Goal: Transaction & Acquisition: Purchase product/service

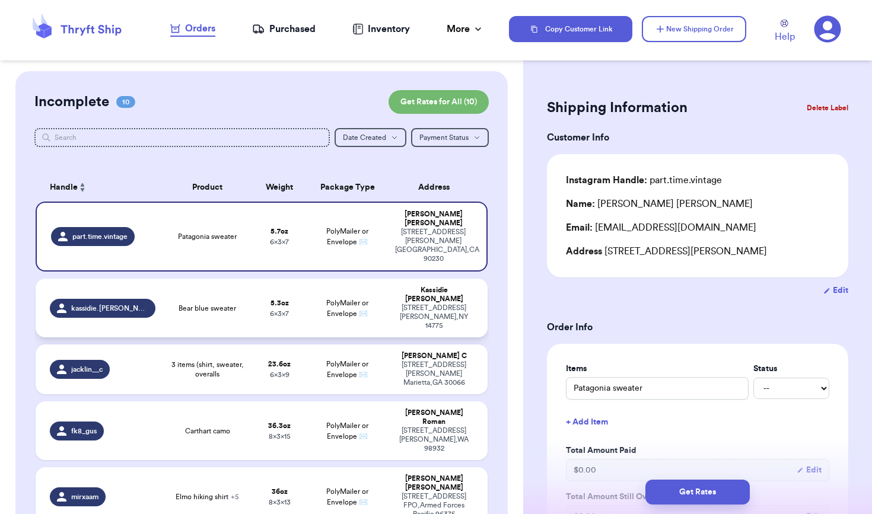
click at [417, 304] on div "[STREET_ADDRESS][PERSON_NAME]" at bounding box center [434, 317] width 78 height 27
type input "Bear blue sweater"
type input "5.3"
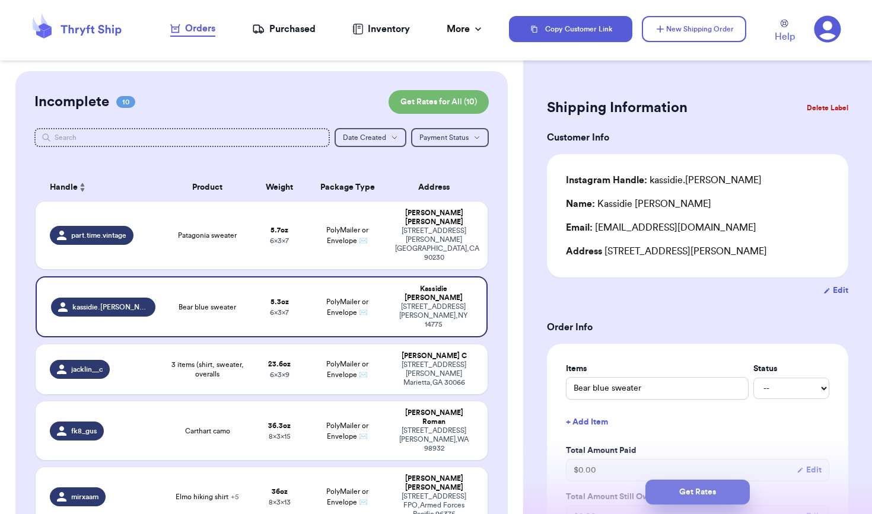
click at [720, 494] on button "Get Rates" at bounding box center [697, 492] width 104 height 25
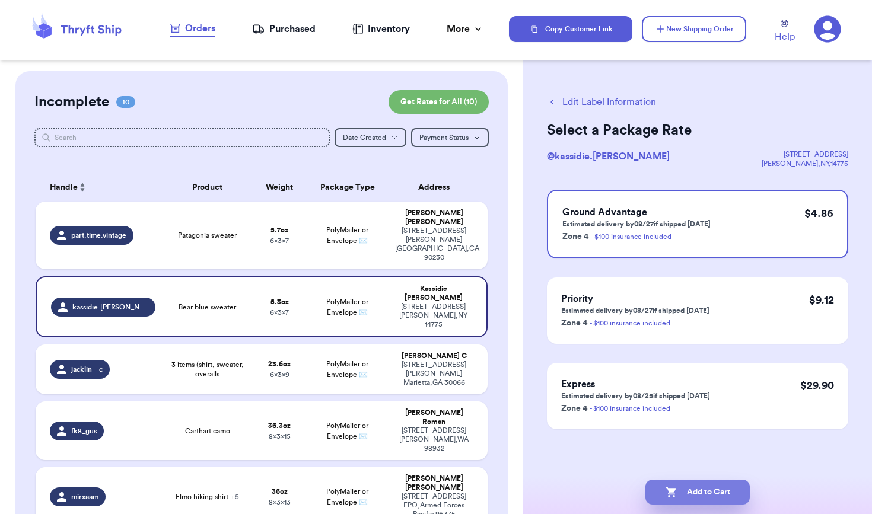
click at [693, 493] on button "Add to Cart" at bounding box center [697, 492] width 104 height 25
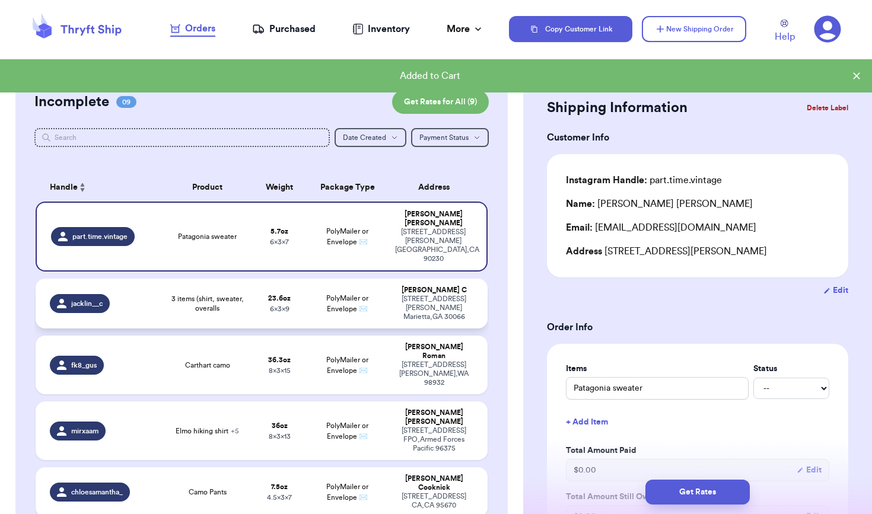
click at [375, 279] on td "PolyMailer or Envelope ✉️" at bounding box center [347, 304] width 81 height 50
type input "3 items (shirt, sweater, overalls"
type input "1"
type input "7.600000000000001"
type input "9"
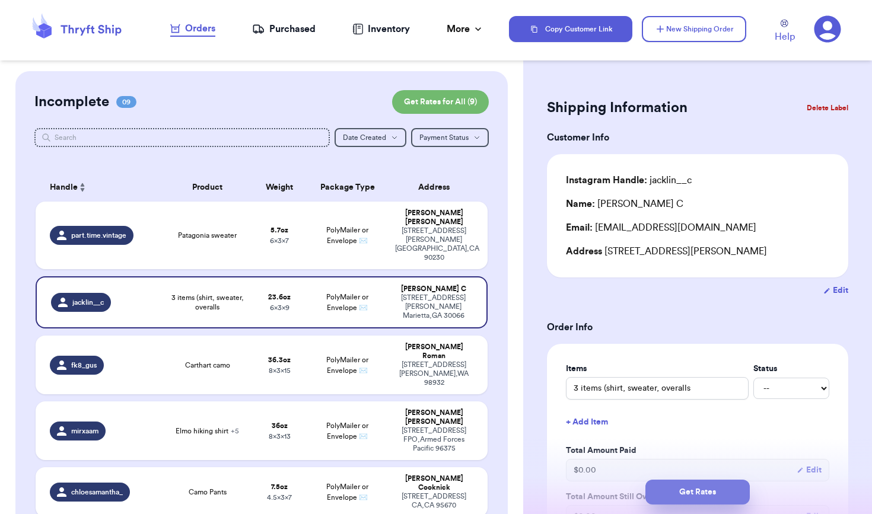
click at [684, 494] on button "Get Rates" at bounding box center [697, 492] width 104 height 25
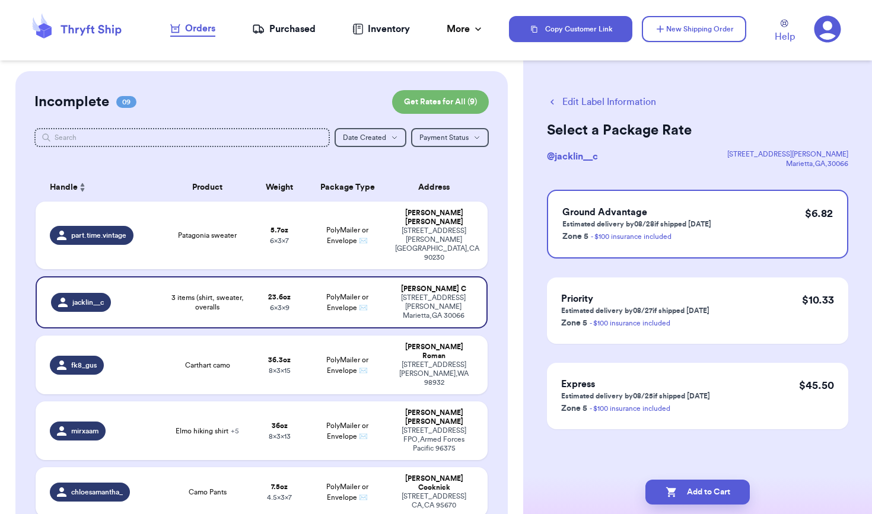
click at [684, 494] on button "Add to Cart" at bounding box center [697, 492] width 104 height 25
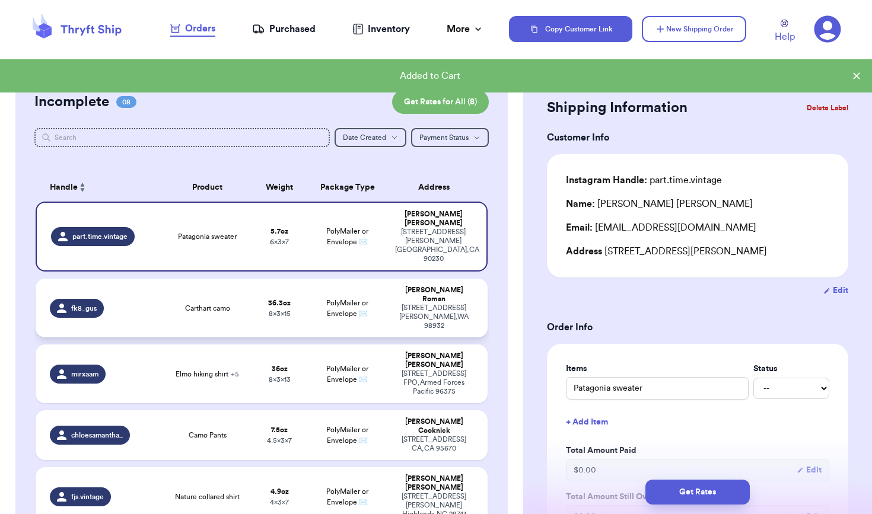
click at [276, 310] on span "8 x 3 x 15" at bounding box center [280, 313] width 22 height 7
type input "Carthart camo"
type input "2"
type input "4.299999999999997"
type input "15"
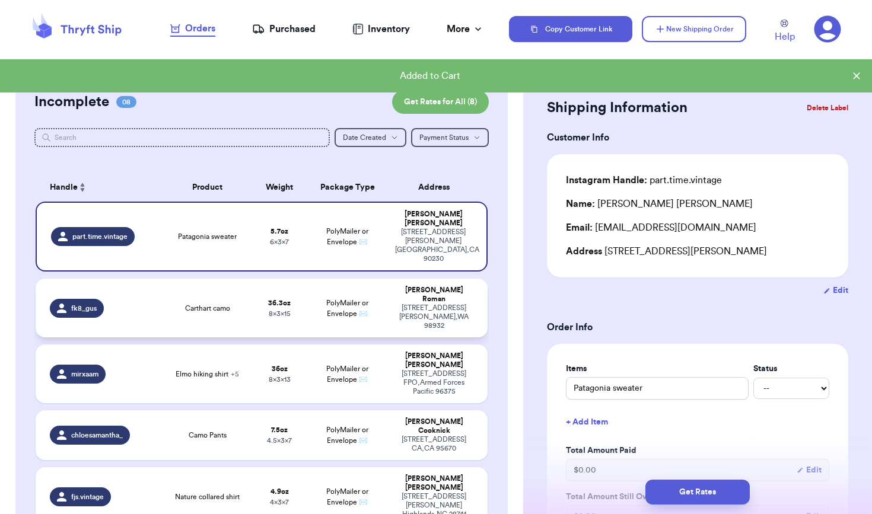
type input "8"
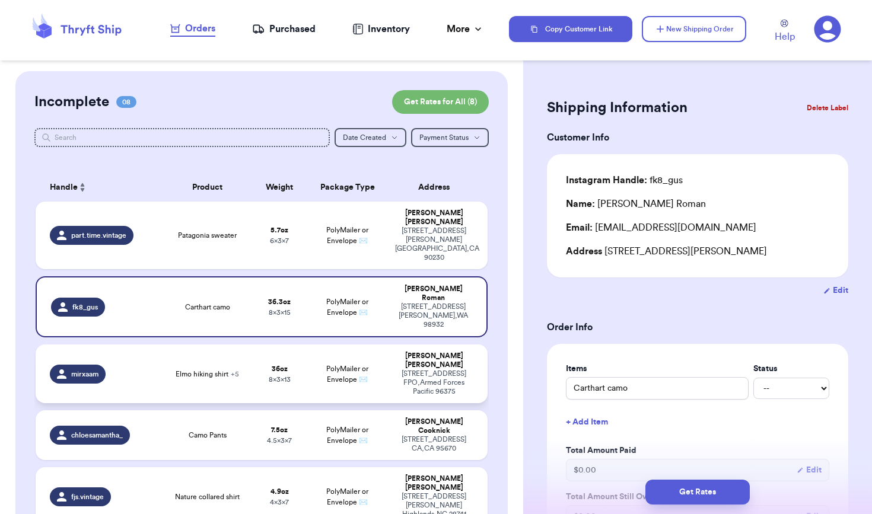
click at [253, 344] on td "36 oz 8 x 3 x 13" at bounding box center [280, 373] width 54 height 59
type input "Elmo hiking shirt"
type input "4"
type input "13"
select select "GIFT"
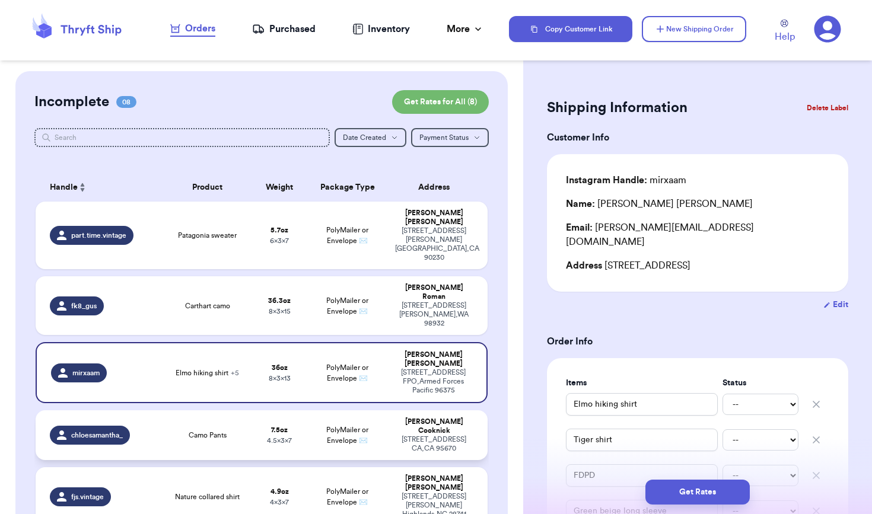
click at [215, 430] on span "Camo Pants" at bounding box center [208, 434] width 38 height 9
type input "Camo Pants"
type input "0"
type input "7.5"
type input "7"
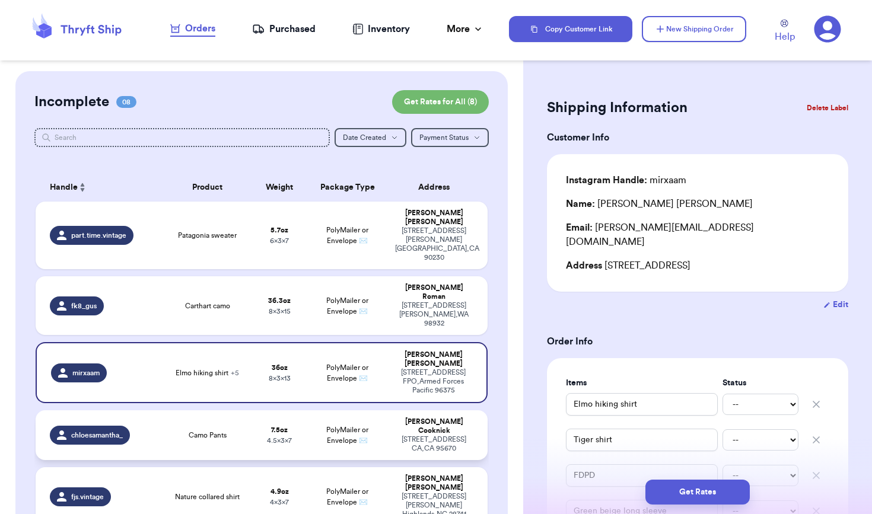
type input "4.5"
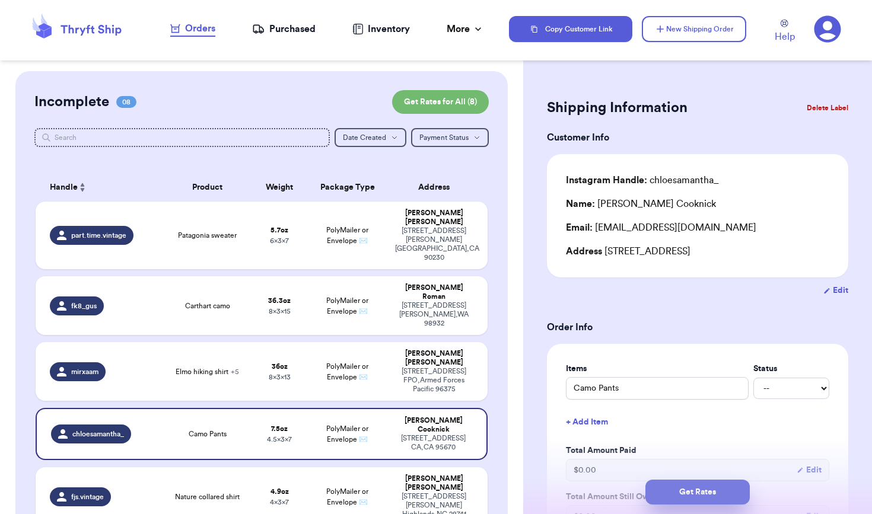
click at [683, 485] on button "Get Rates" at bounding box center [697, 492] width 104 height 25
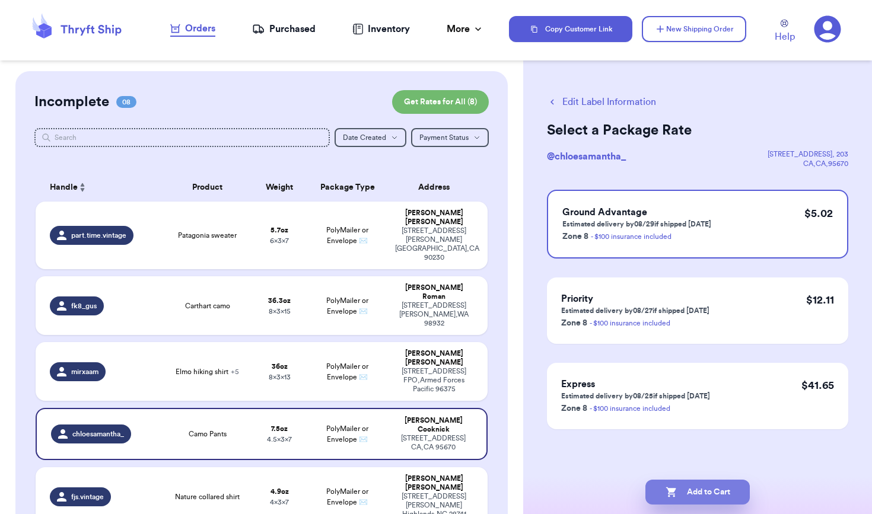
click at [706, 494] on button "Add to Cart" at bounding box center [697, 492] width 104 height 25
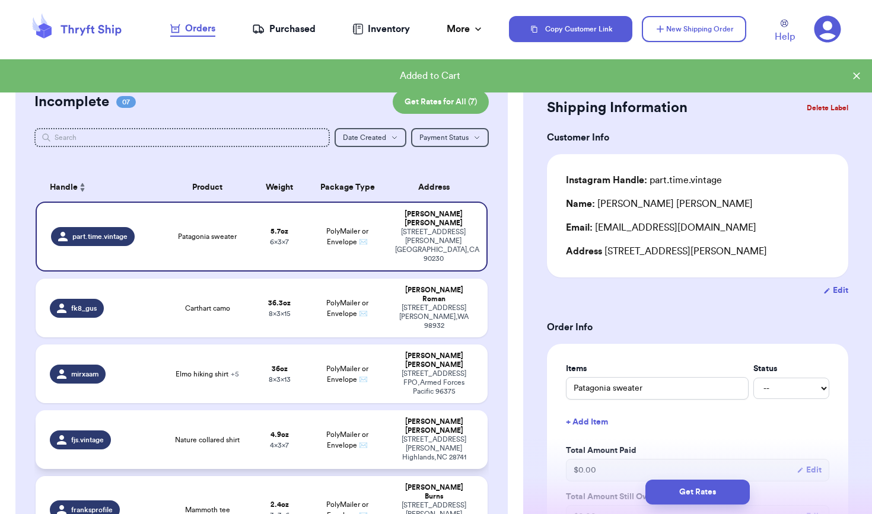
click at [215, 435] on span "Nature collared shirt" at bounding box center [207, 439] width 65 height 9
type input "Nature collared shirt"
type input "4.9"
type input "4"
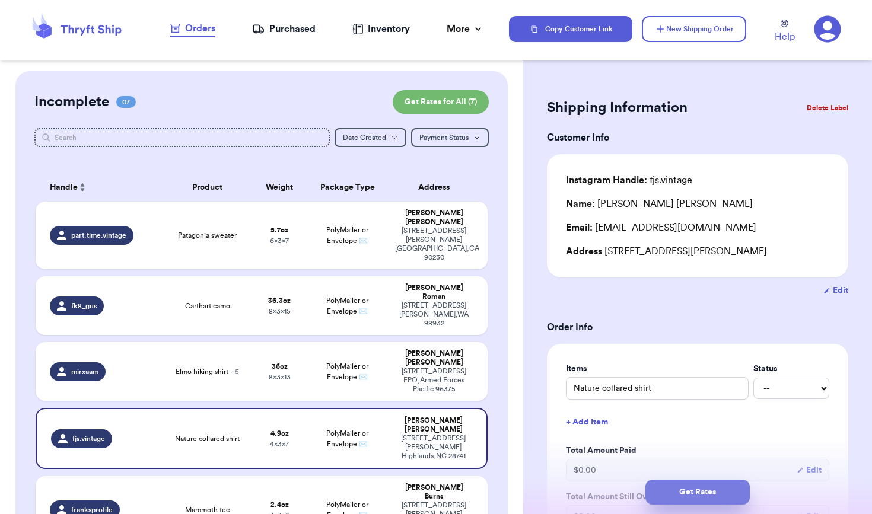
click at [666, 499] on button "Get Rates" at bounding box center [697, 492] width 104 height 25
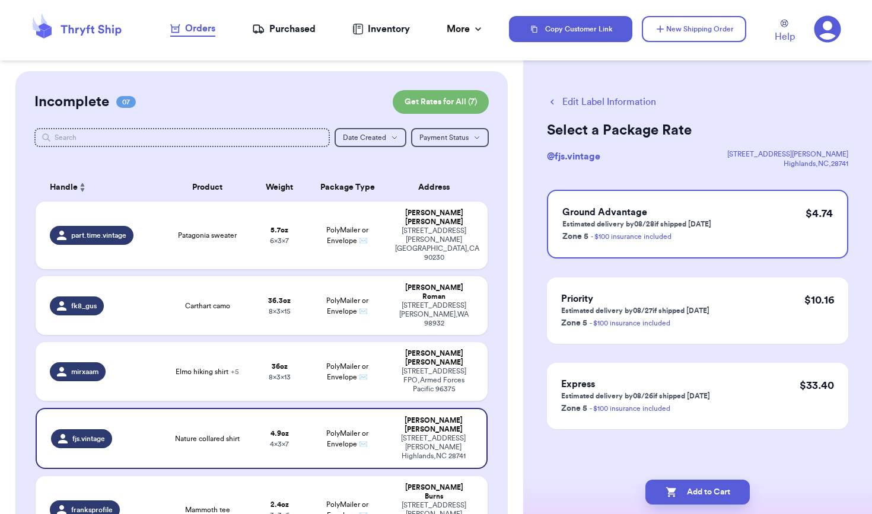
click at [666, 499] on button "Add to Cart" at bounding box center [697, 492] width 104 height 25
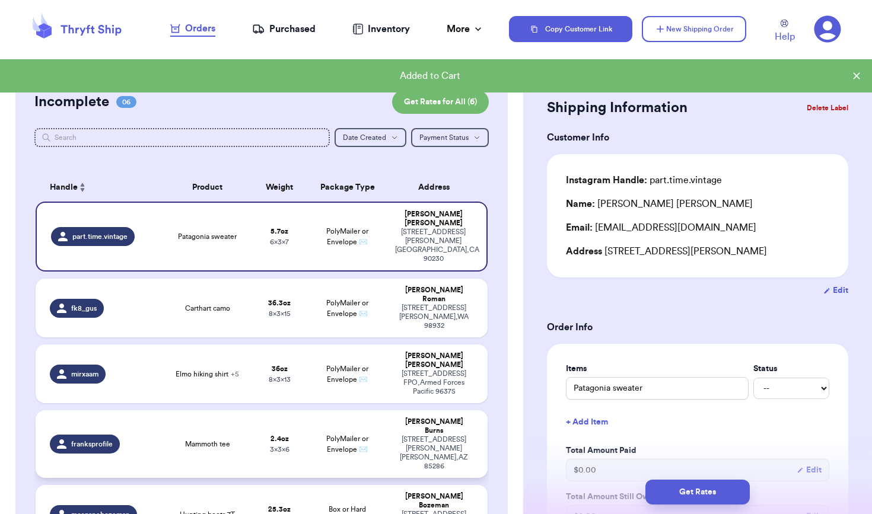
click at [277, 435] on strong "2.4 oz" at bounding box center [279, 438] width 18 height 7
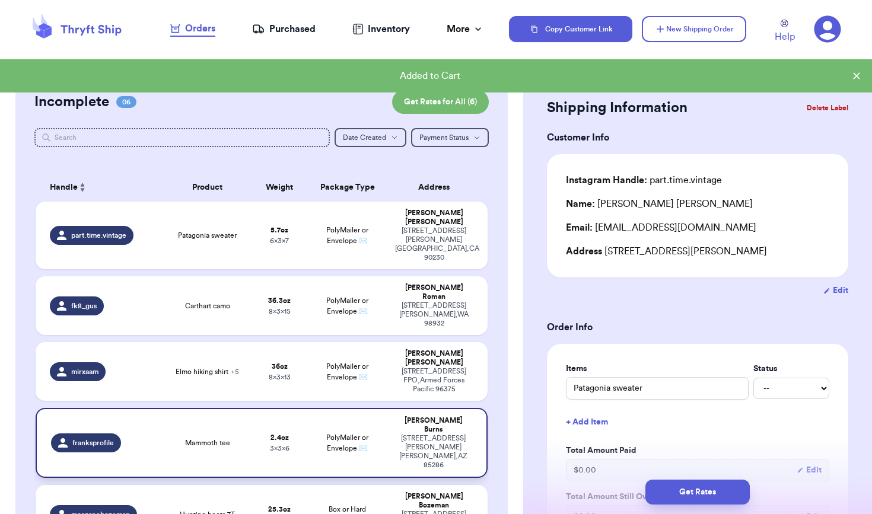
type input "Mammoth tee"
type input "2.4"
type input "6"
type input "3"
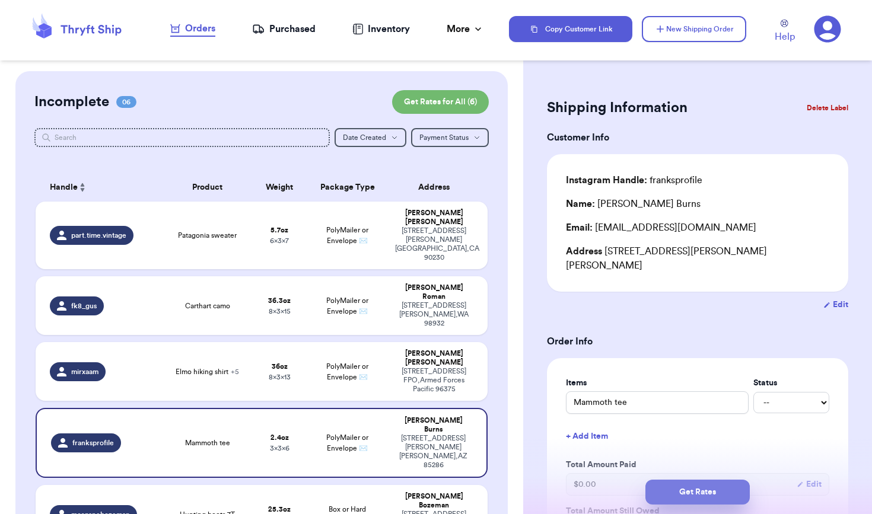
click at [710, 496] on button "Get Rates" at bounding box center [697, 492] width 104 height 25
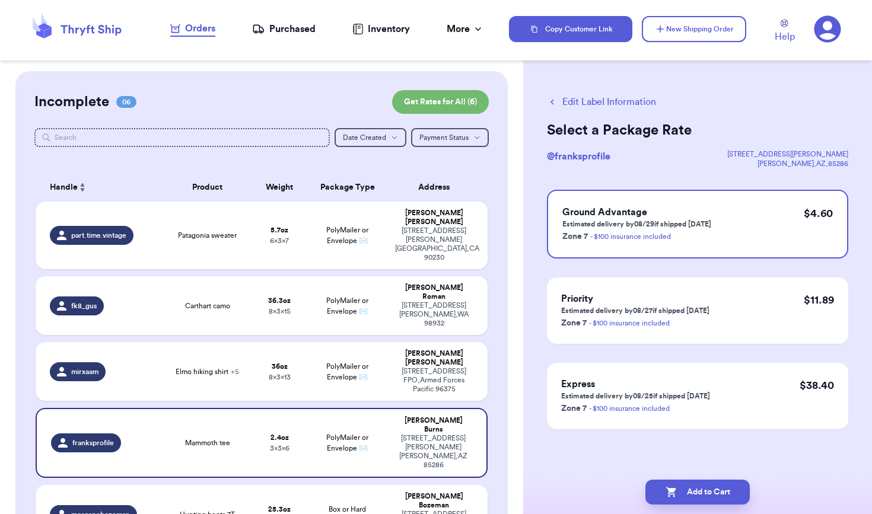
click at [710, 496] on button "Add to Cart" at bounding box center [697, 492] width 104 height 25
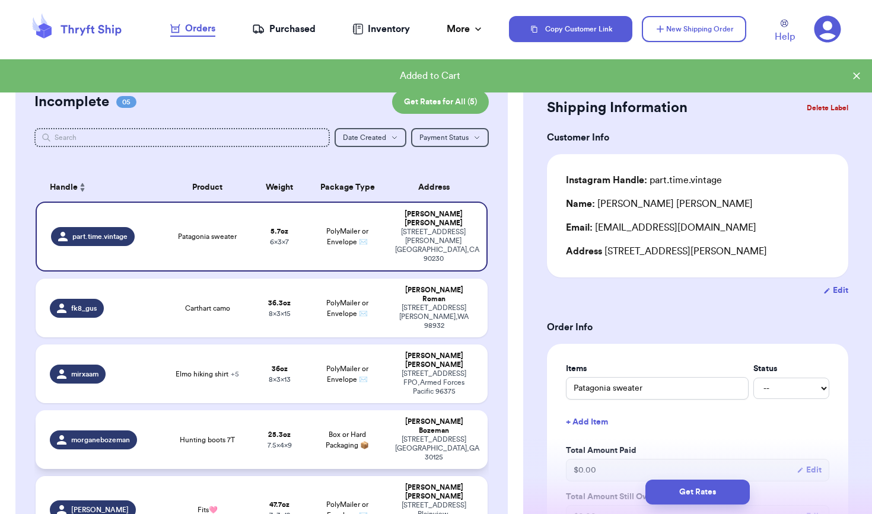
click at [267, 442] on span "7.5 x 4 x 9" at bounding box center [279, 445] width 24 height 7
type input "Hunting boots 7T"
type input "1"
type input "9.3"
type input "9"
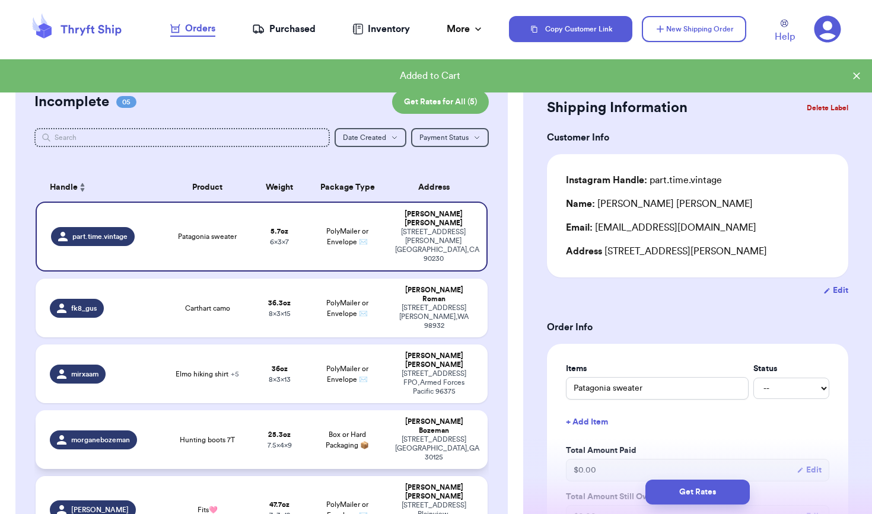
type input "7.5"
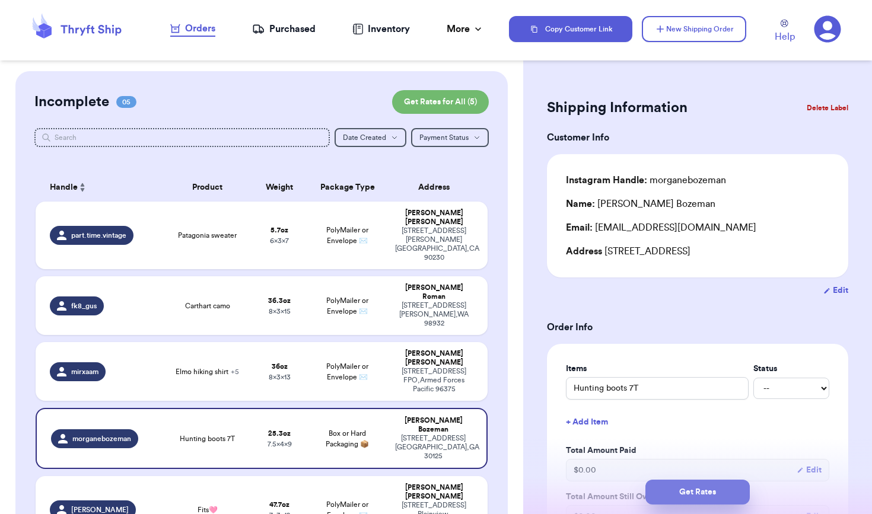
click at [706, 494] on button "Get Rates" at bounding box center [697, 492] width 104 height 25
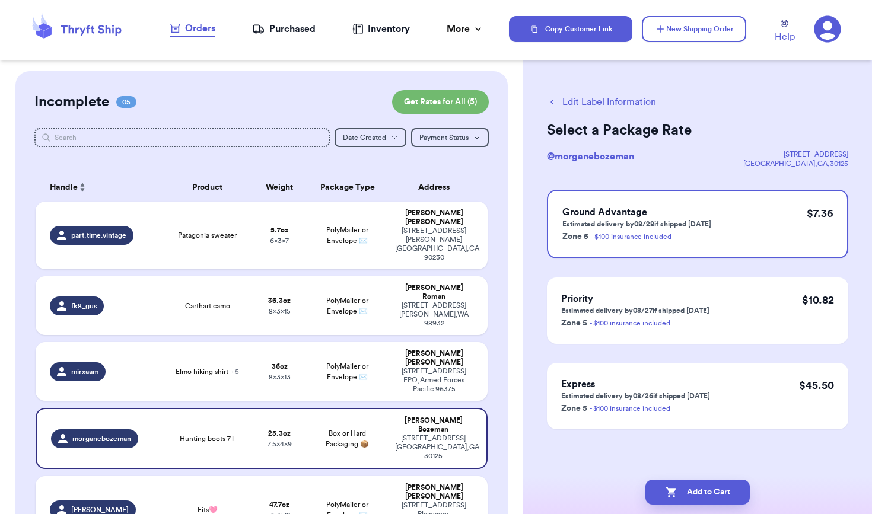
click at [706, 494] on button "Add to Cart" at bounding box center [697, 492] width 104 height 25
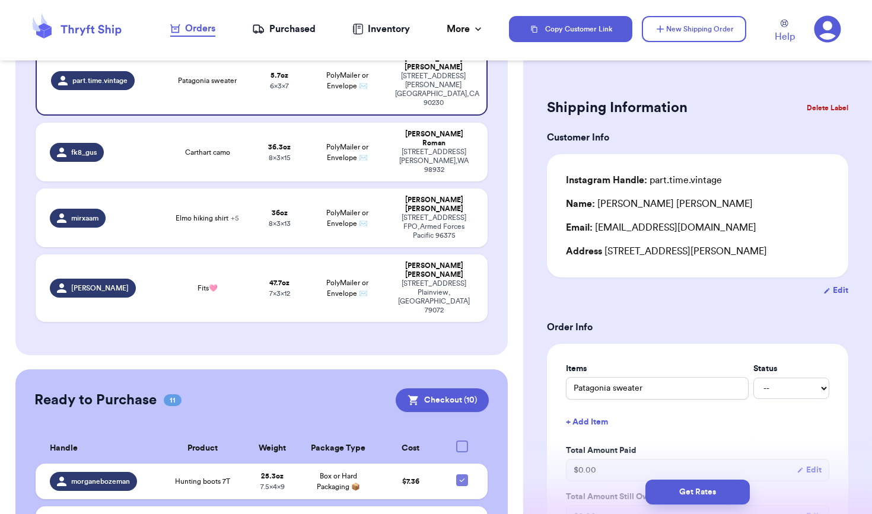
scroll to position [158, 0]
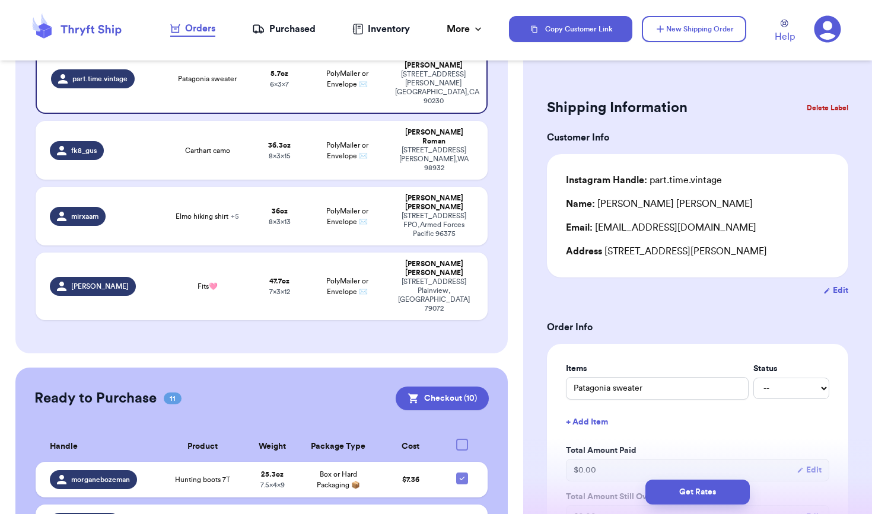
click at [456, 439] on div at bounding box center [462, 445] width 12 height 12
click at [461, 438] on input "checkbox" at bounding box center [461, 438] width 1 height 1
checkbox input "true"
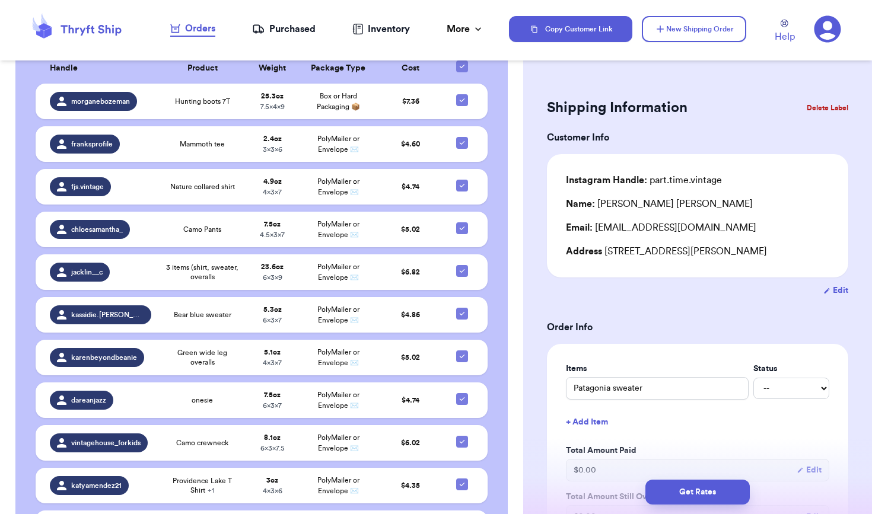
scroll to position [535, 0]
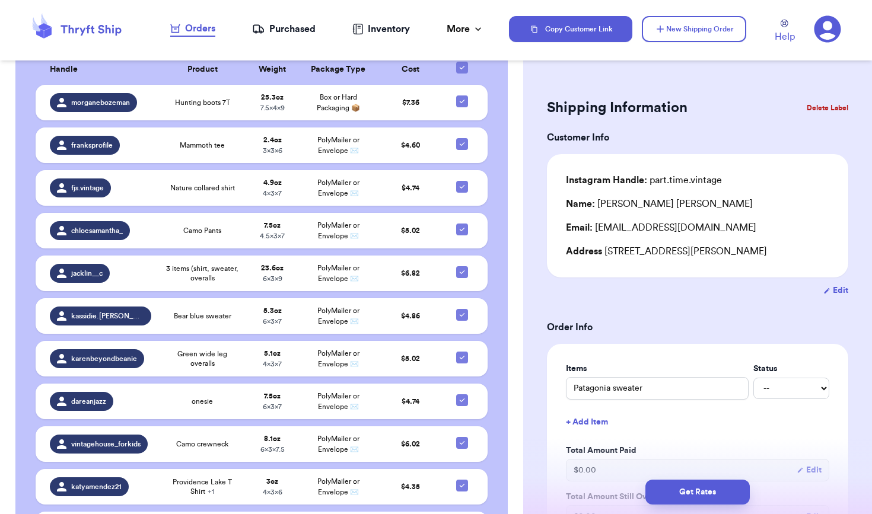
click at [461, 513] on input "checkbox" at bounding box center [461, 522] width 1 height 1
checkbox input "false"
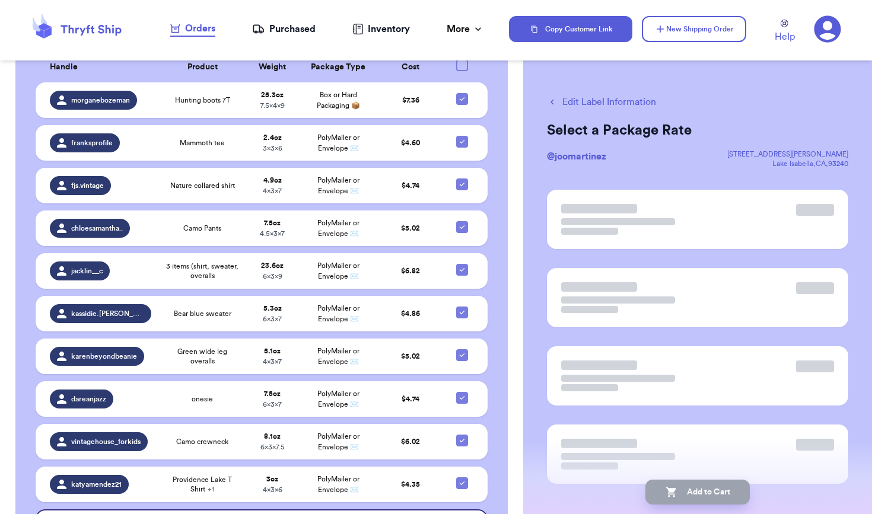
checkbox input "false"
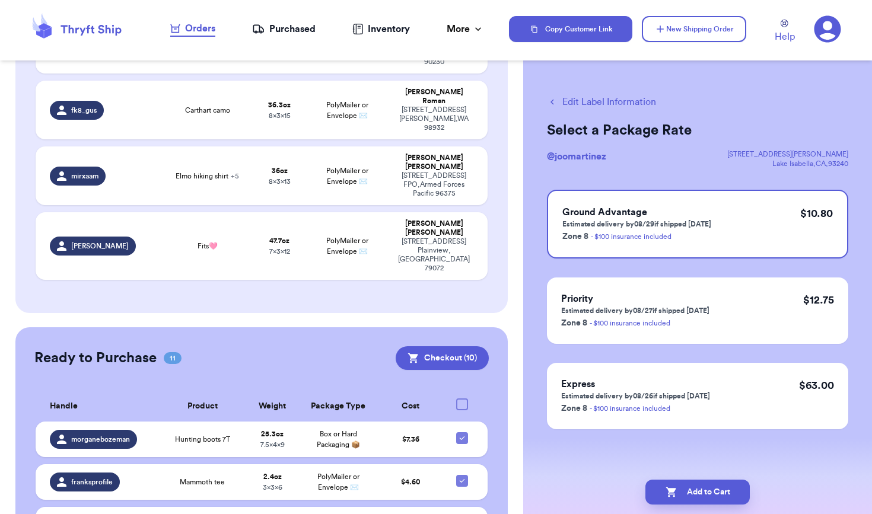
scroll to position [67, 0]
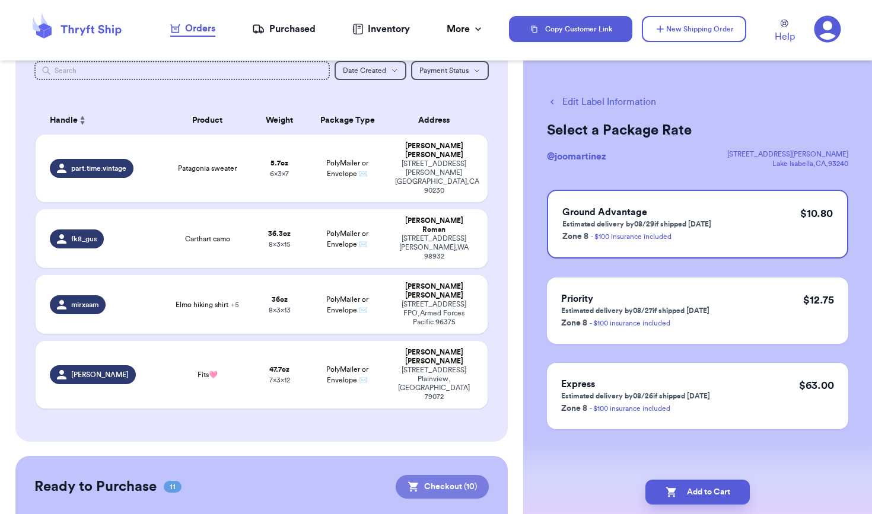
click at [436, 475] on button "Checkout ( 10 )" at bounding box center [441, 487] width 93 height 24
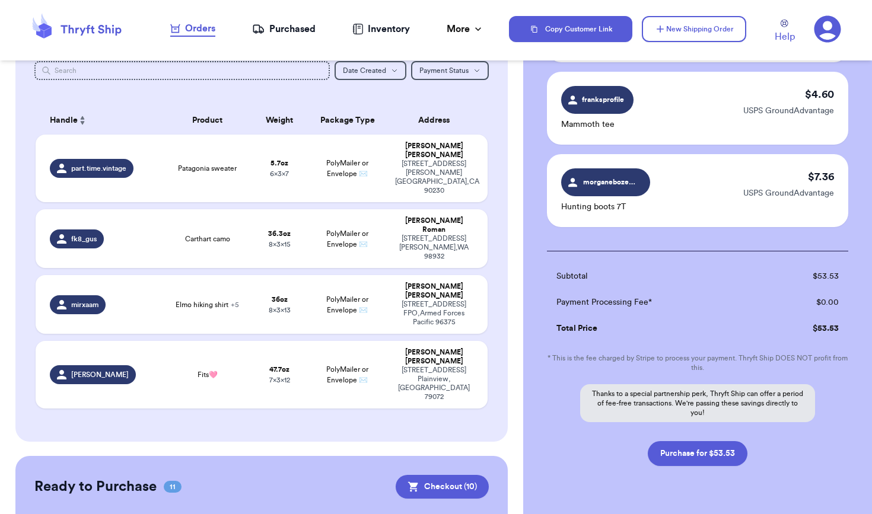
scroll to position [747, 0]
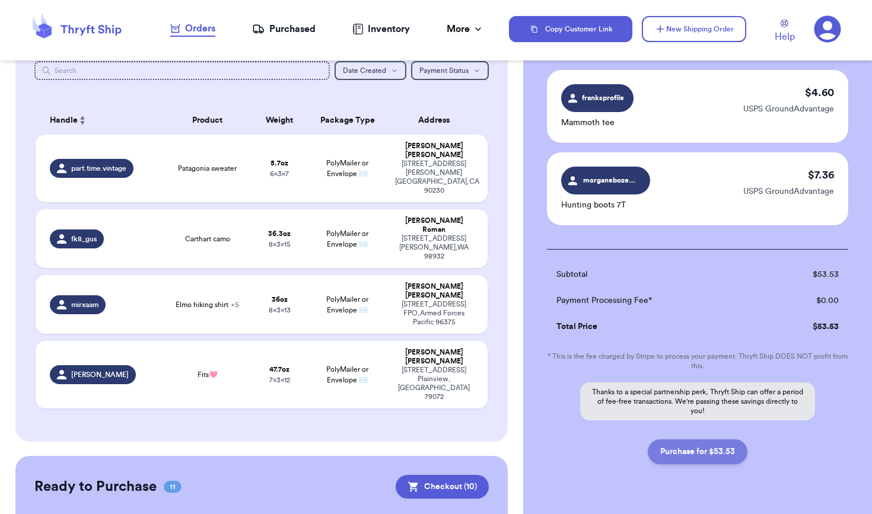
click at [707, 441] on button "Purchase for $53.53" at bounding box center [697, 451] width 100 height 25
checkbox input "false"
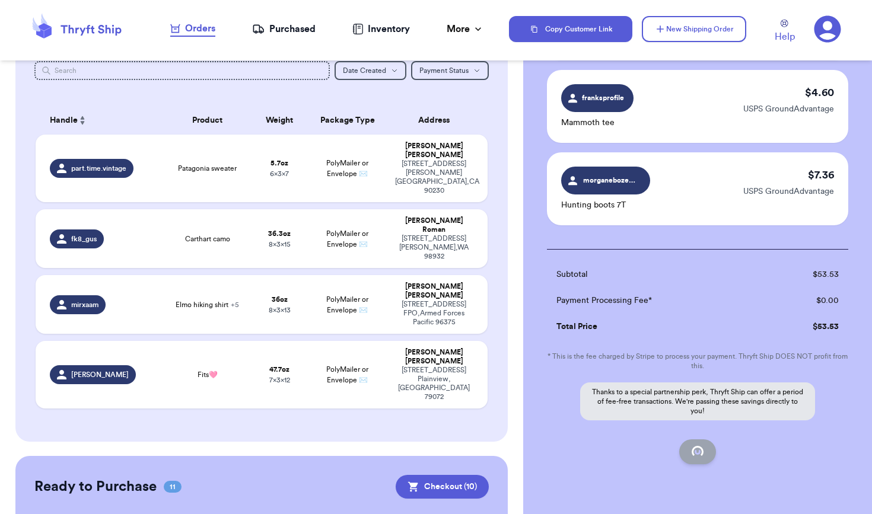
checkbox input "false"
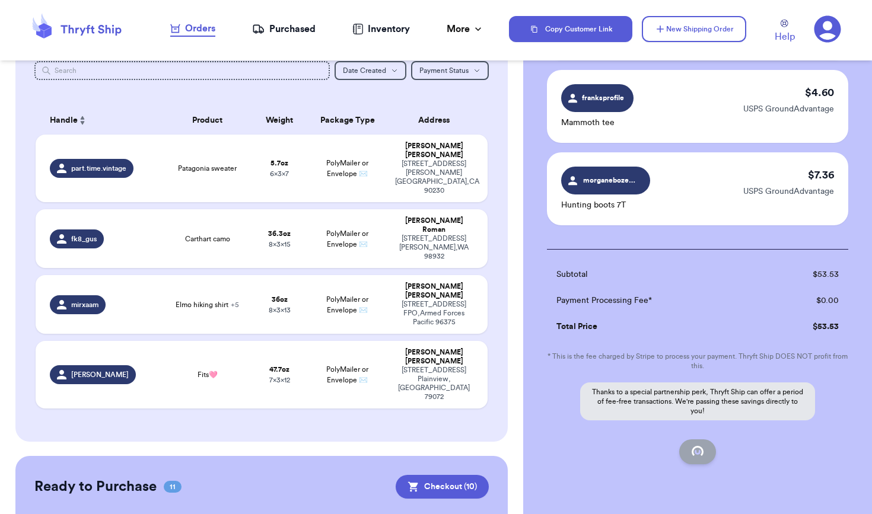
checkbox input "false"
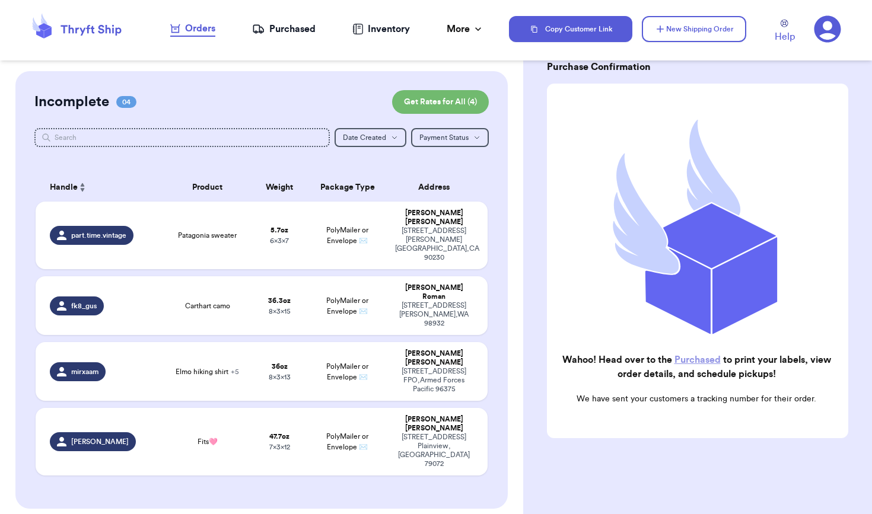
scroll to position [0, 0]
click at [298, 32] on div "Purchased" at bounding box center [283, 29] width 63 height 14
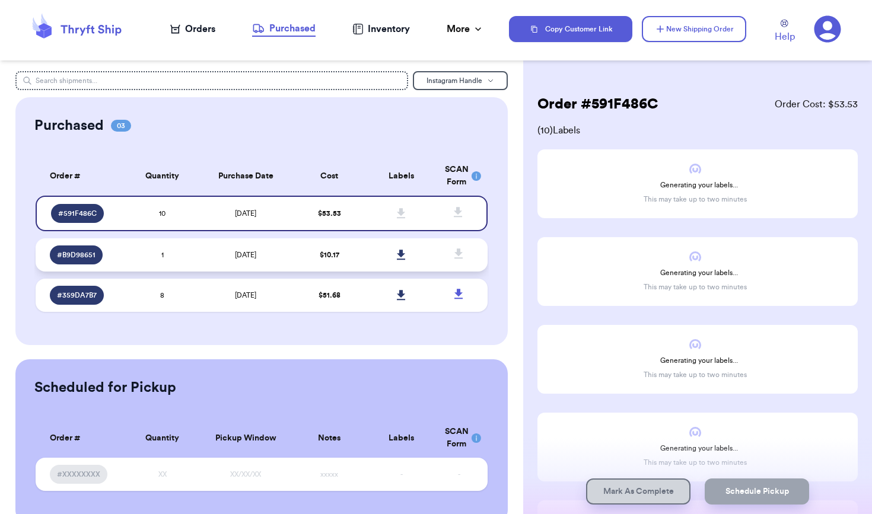
click at [251, 266] on td "[DATE]" at bounding box center [245, 254] width 95 height 33
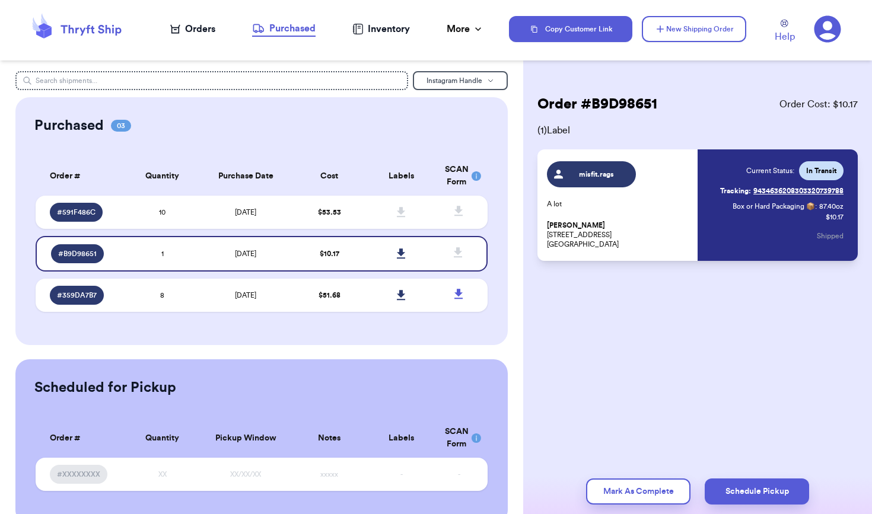
click at [795, 189] on link "Tracking: 9434636208303320739788" at bounding box center [781, 190] width 123 height 19
click at [345, 215] on td "$ 53.53" at bounding box center [329, 212] width 72 height 33
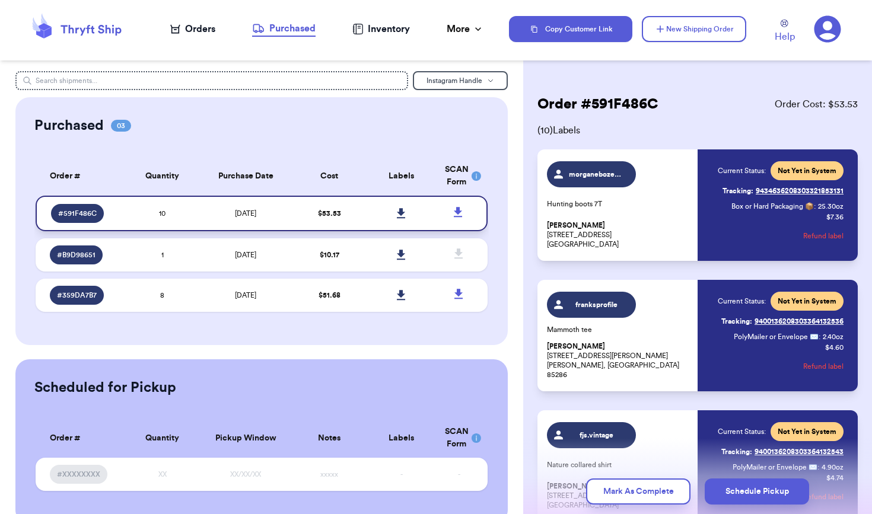
click at [397, 218] on icon at bounding box center [401, 213] width 8 height 10
click at [186, 28] on div "Orders" at bounding box center [192, 29] width 45 height 14
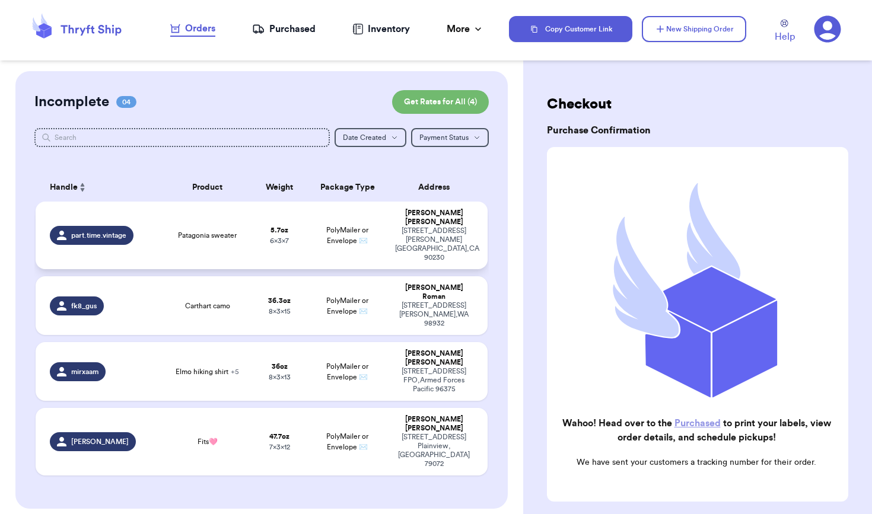
click at [315, 223] on td "PolyMailer or Envelope ✉️" at bounding box center [347, 236] width 81 height 68
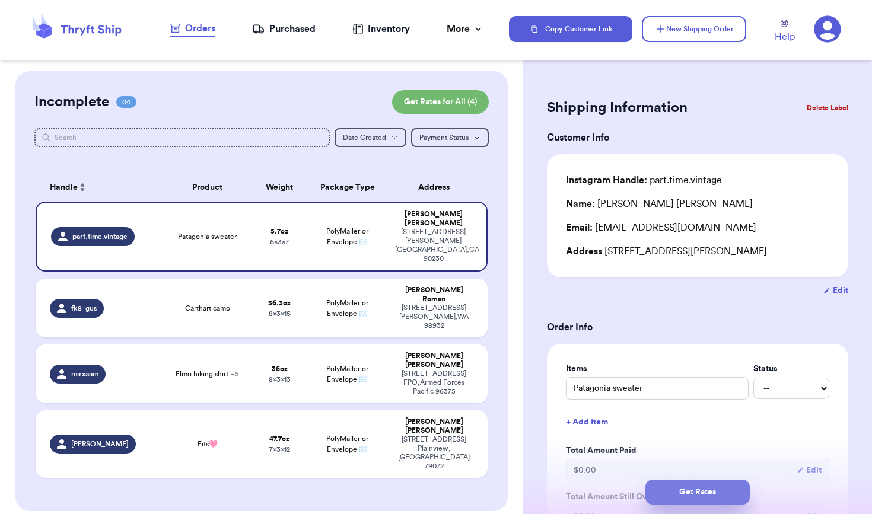
click at [701, 492] on button "Get Rates" at bounding box center [697, 492] width 104 height 25
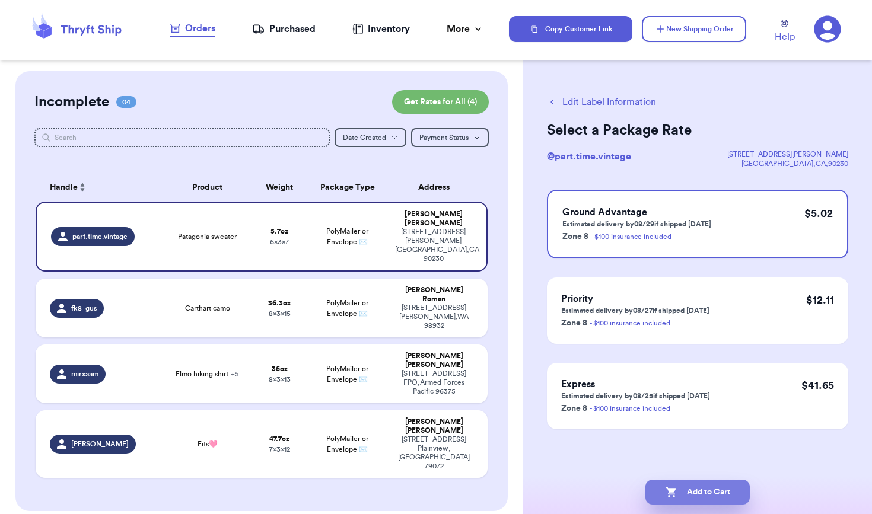
click at [702, 490] on button "Add to Cart" at bounding box center [697, 492] width 104 height 25
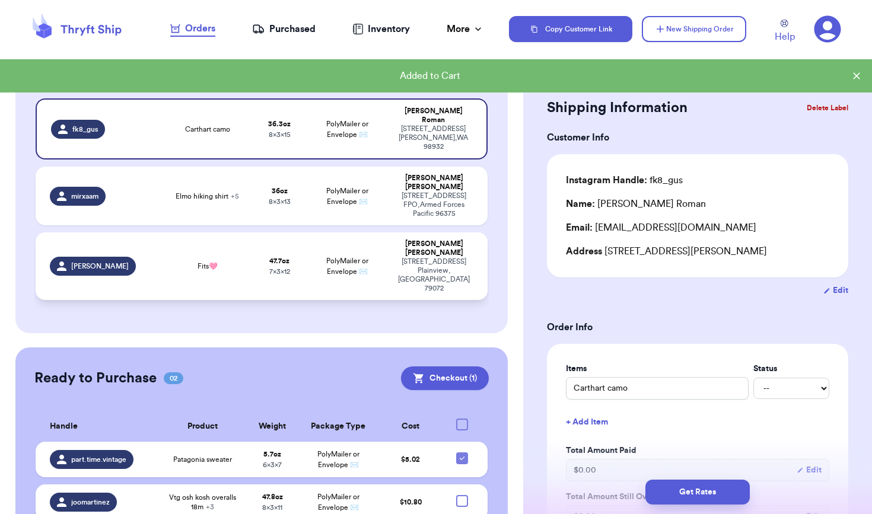
scroll to position [103, 0]
